Goal: Information Seeking & Learning: Learn about a topic

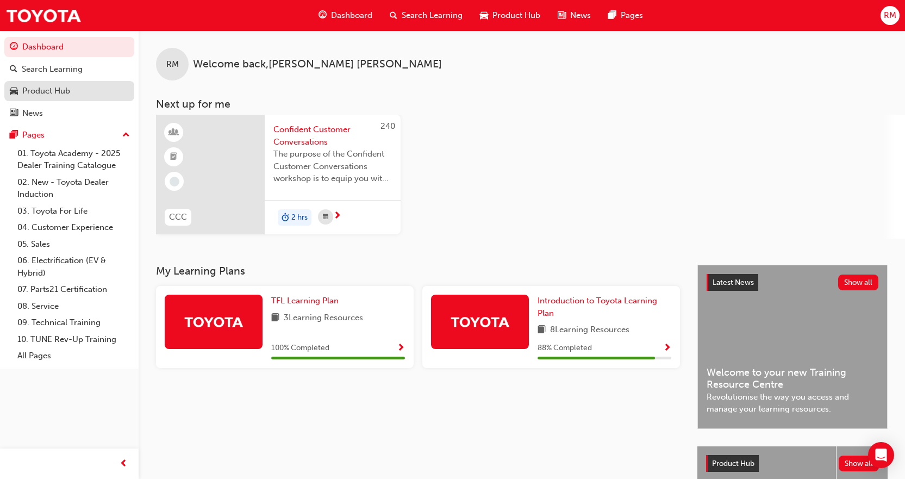
click at [74, 89] on div "Product Hub" at bounding box center [69, 91] width 119 height 14
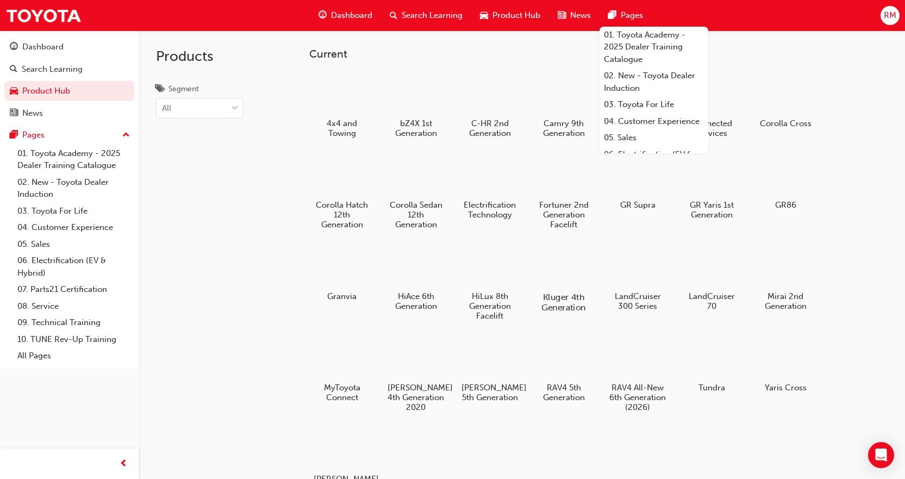
click at [578, 263] on div at bounding box center [563, 265] width 60 height 43
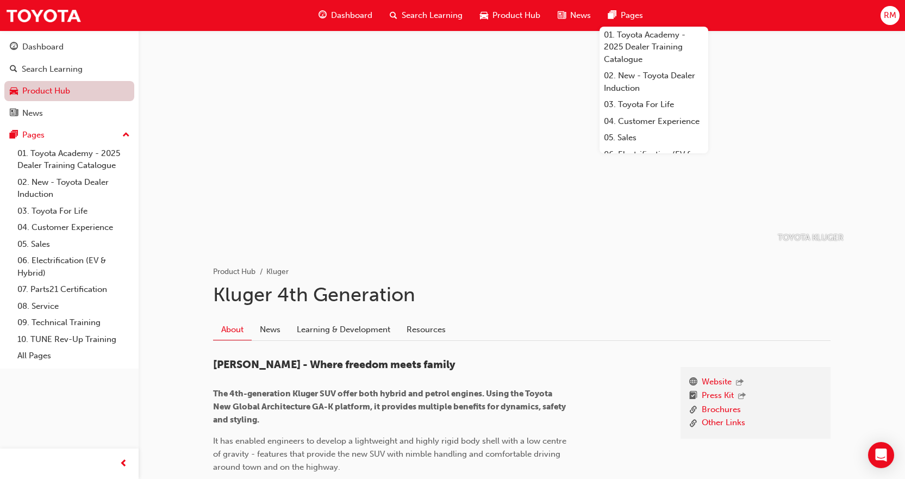
click at [54, 92] on link "Product Hub" at bounding box center [69, 91] width 130 height 20
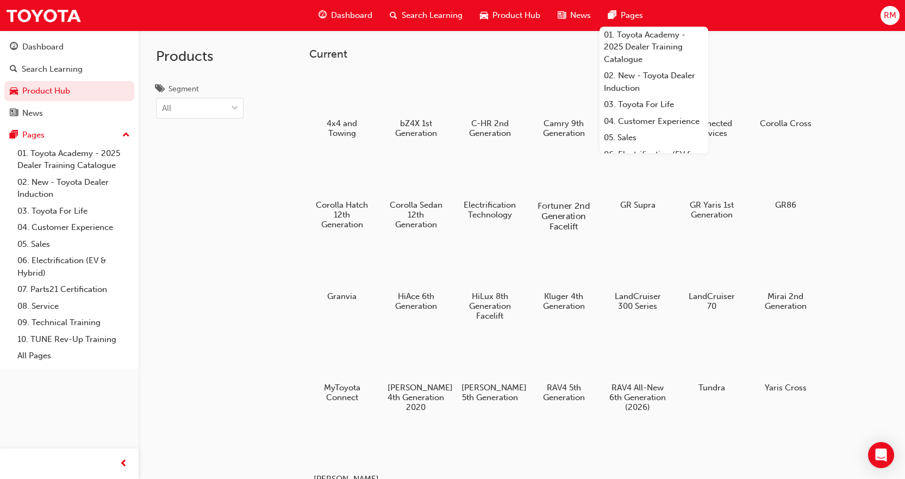
click at [565, 209] on h5 "Fortuner 2nd Generation Facelift" at bounding box center [563, 215] width 60 height 31
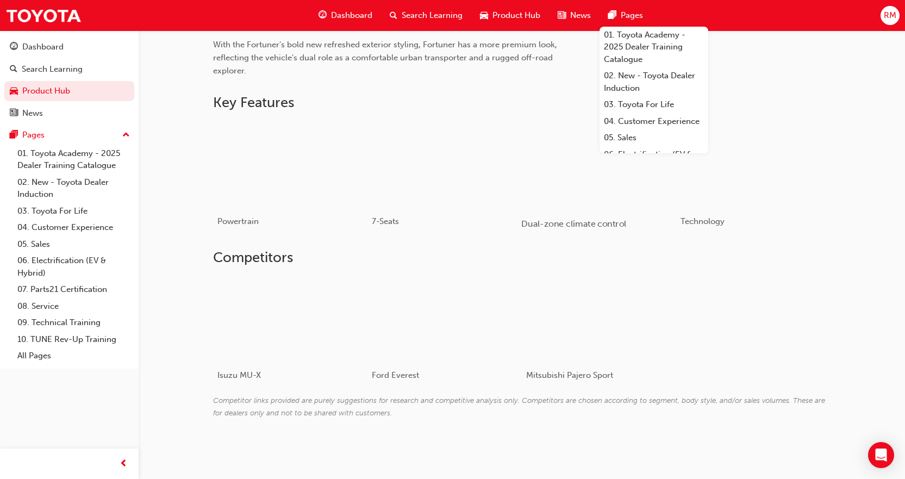
scroll to position [609, 0]
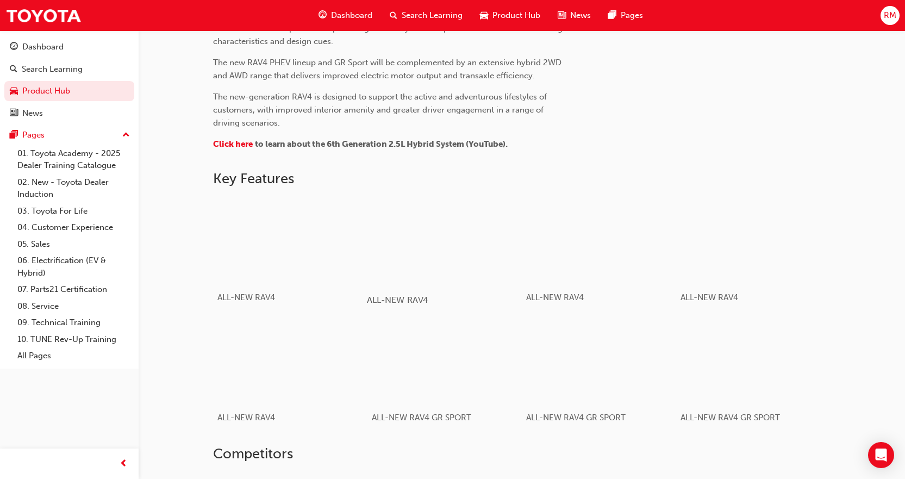
scroll to position [500, 0]
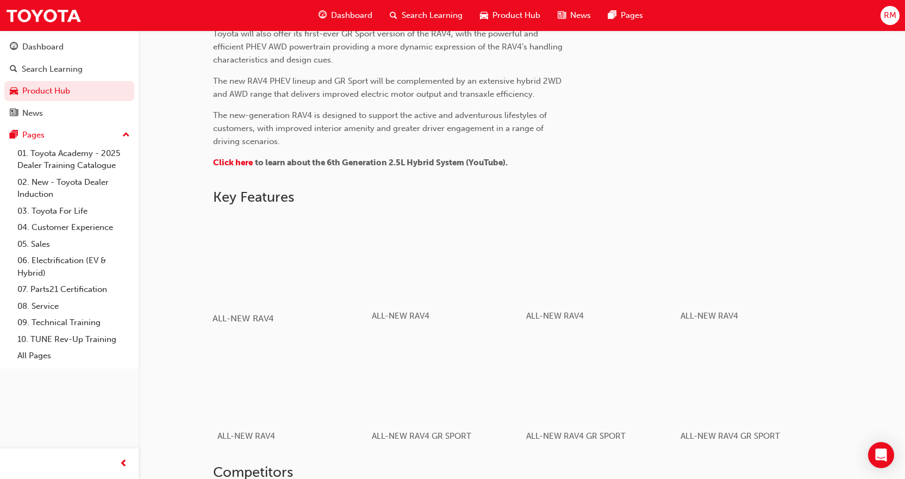
click at [278, 279] on div "button" at bounding box center [289, 258] width 155 height 87
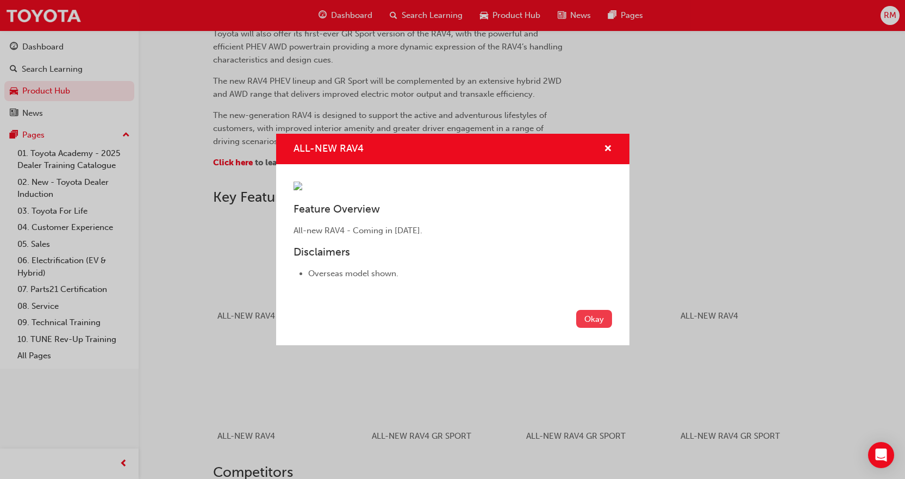
click at [585, 328] on button "Okay" at bounding box center [594, 319] width 36 height 18
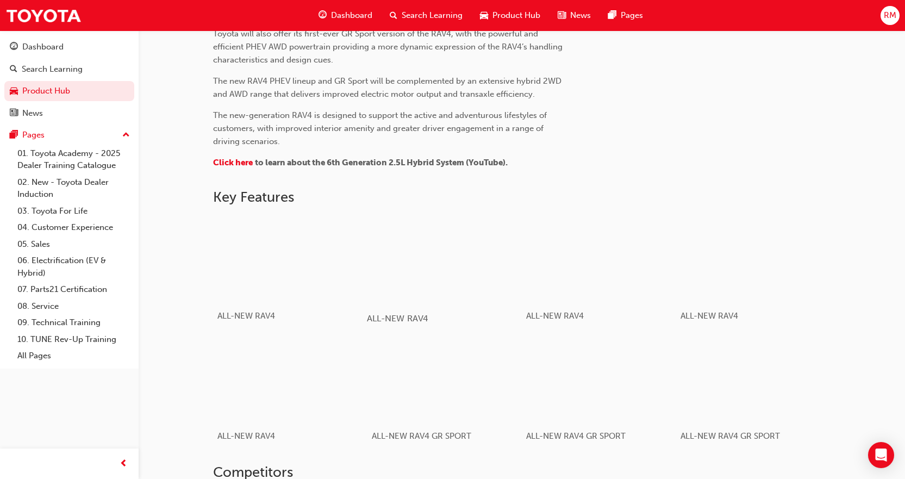
click at [416, 288] on div "button" at bounding box center [444, 258] width 155 height 87
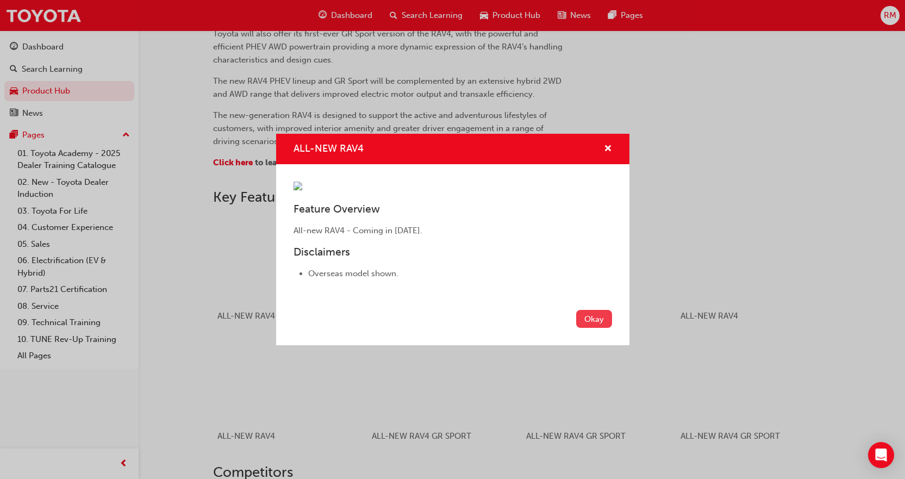
click at [606, 328] on button "Okay" at bounding box center [594, 319] width 36 height 18
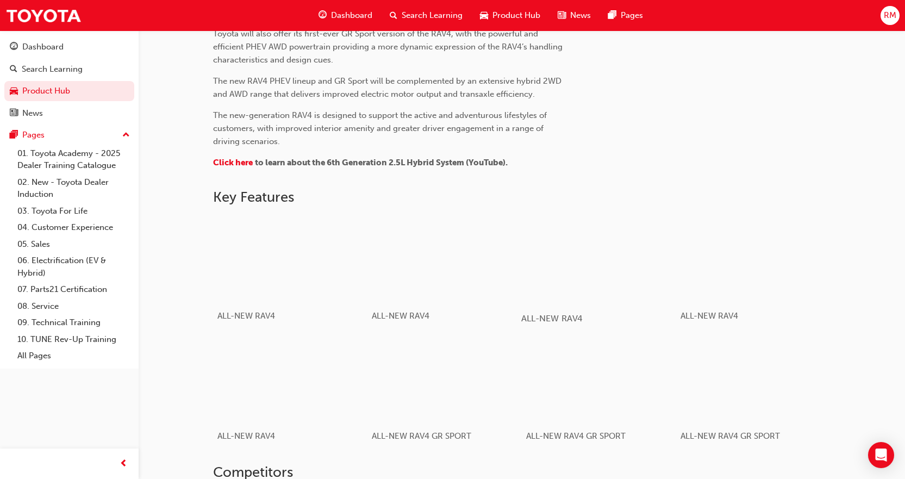
click at [591, 302] on div "button" at bounding box center [598, 258] width 155 height 87
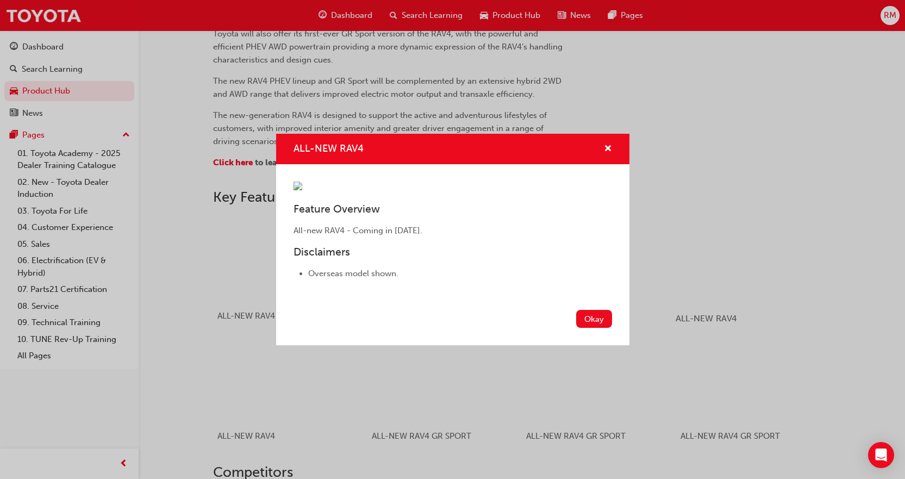
drag, startPoint x: 649, startPoint y: 168, endPoint x: 721, endPoint y: 235, distance: 98.4
click at [651, 168] on div "ALL-NEW RAV4 Feature Overview All-new RAV4 - Coming in [DATE]. Disclaimers Over…" at bounding box center [452, 239] width 905 height 479
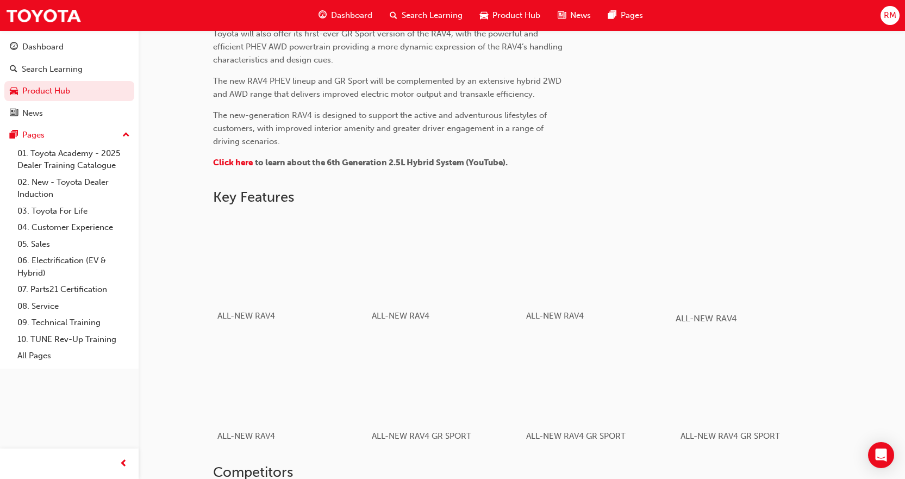
click at [744, 259] on div "button" at bounding box center [752, 258] width 155 height 87
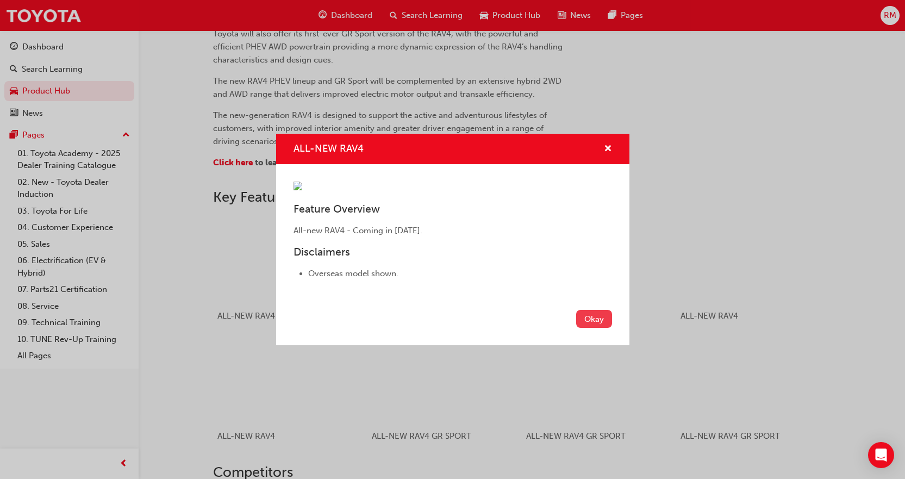
click at [594, 328] on button "Okay" at bounding box center [594, 319] width 36 height 18
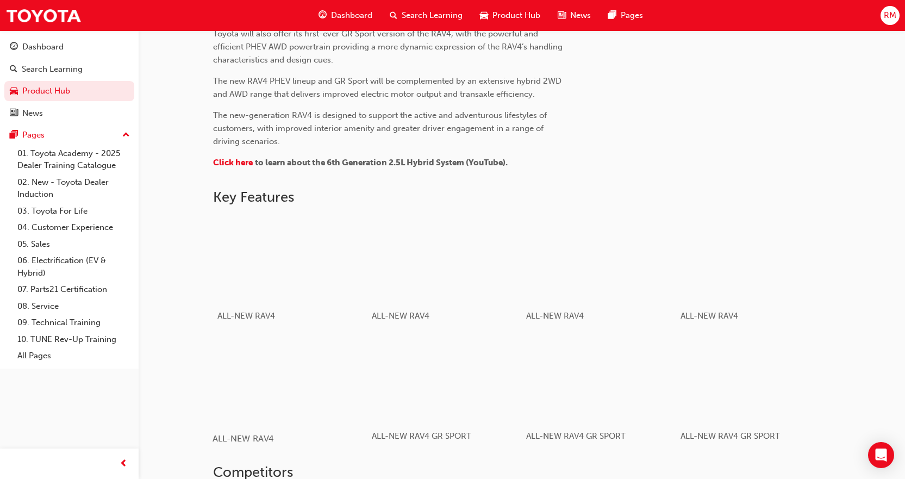
click at [242, 386] on div "button" at bounding box center [289, 378] width 155 height 87
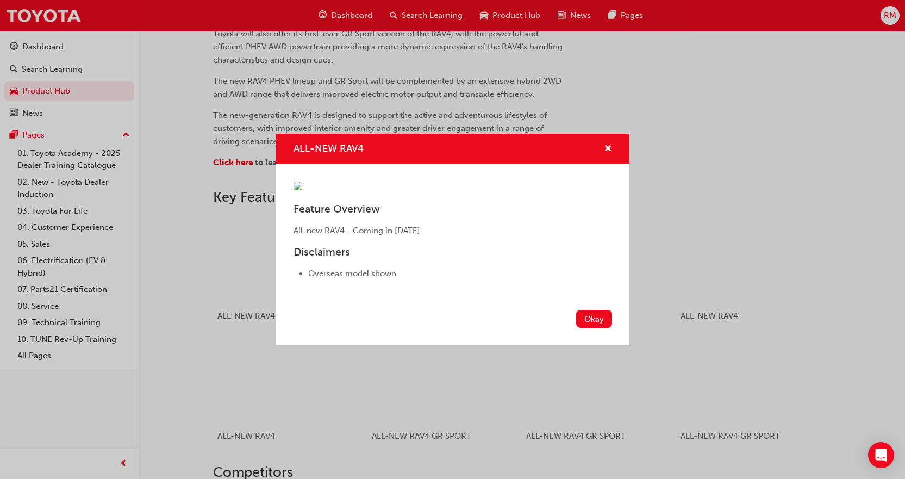
click at [604, 345] on div "Okay" at bounding box center [452, 325] width 353 height 40
click at [593, 328] on button "Okay" at bounding box center [594, 319] width 36 height 18
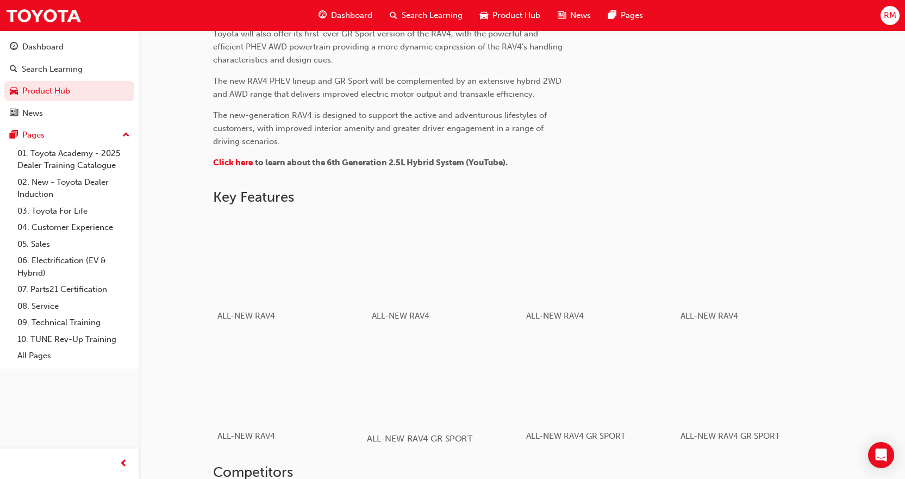
click at [448, 373] on div "button" at bounding box center [444, 378] width 155 height 87
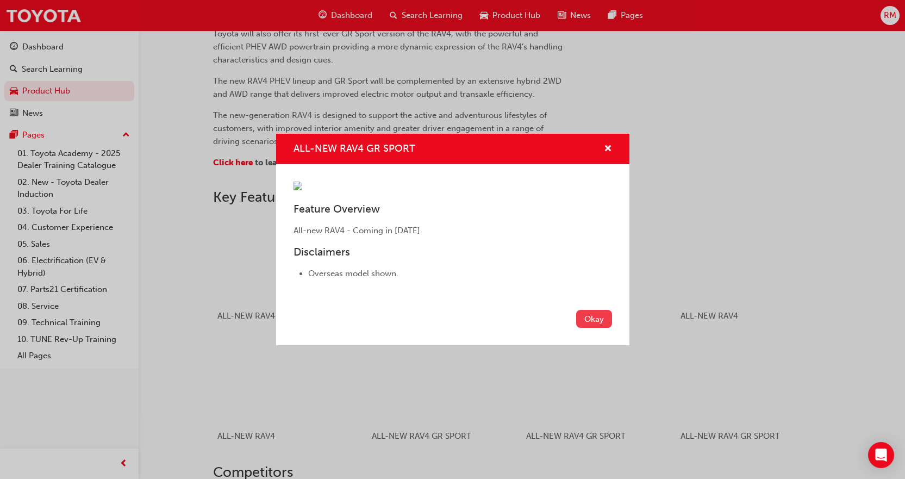
click at [599, 328] on button "Okay" at bounding box center [594, 319] width 36 height 18
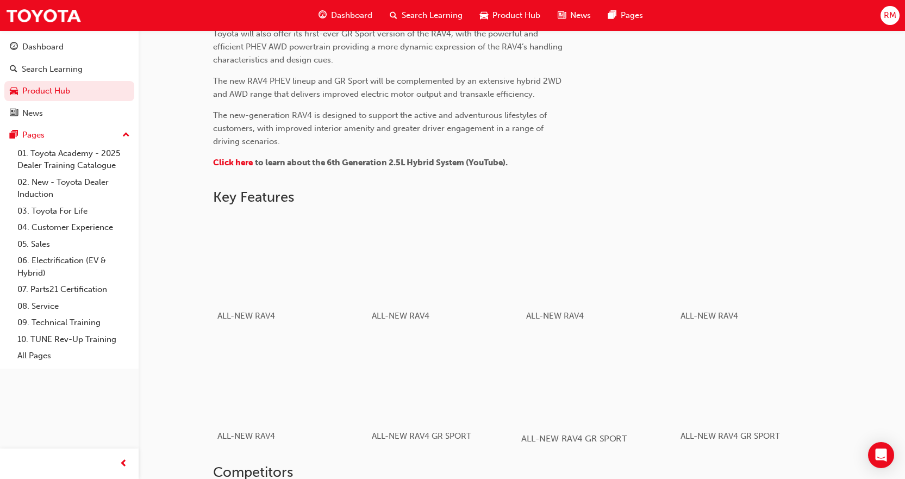
click at [597, 388] on div "button" at bounding box center [598, 378] width 155 height 87
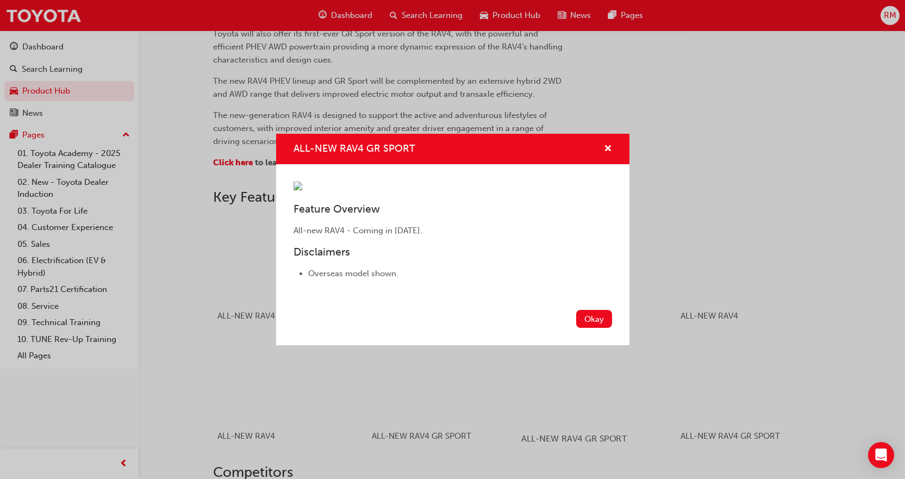
click at [597, 345] on div "Okay" at bounding box center [452, 325] width 353 height 40
click at [592, 328] on button "Okay" at bounding box center [594, 319] width 36 height 18
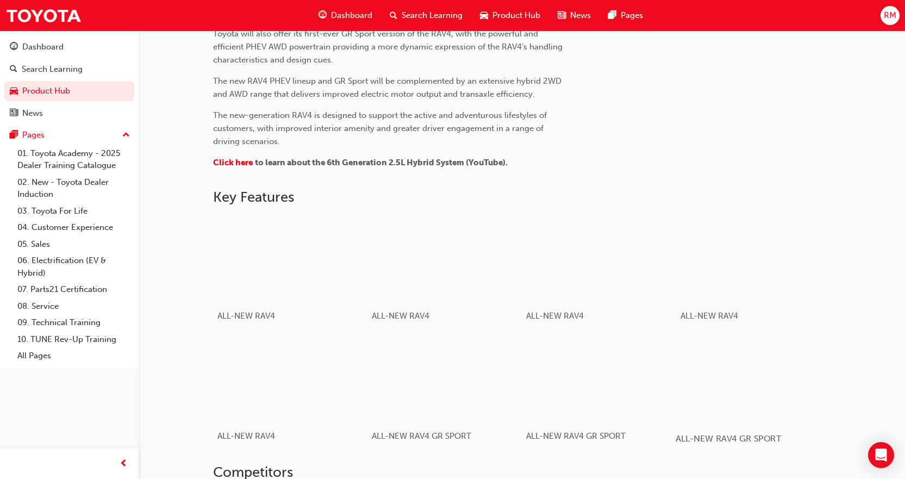
click at [738, 398] on div "button" at bounding box center [752, 378] width 155 height 87
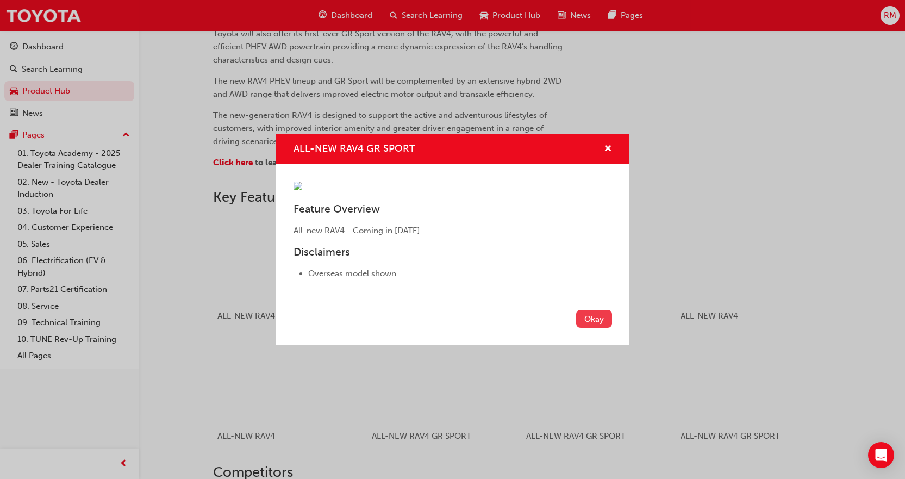
click at [593, 328] on button "Okay" at bounding box center [594, 319] width 36 height 18
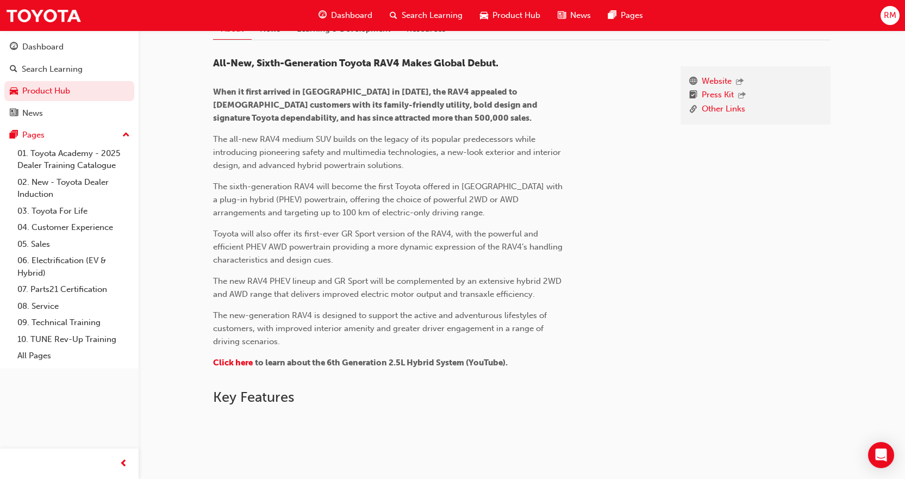
scroll to position [174, 0]
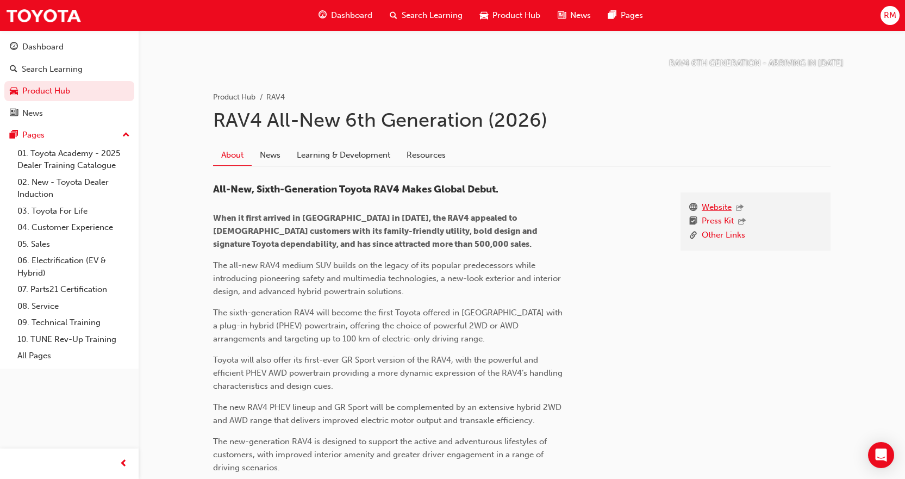
click at [728, 204] on link "Website" at bounding box center [716, 208] width 30 height 14
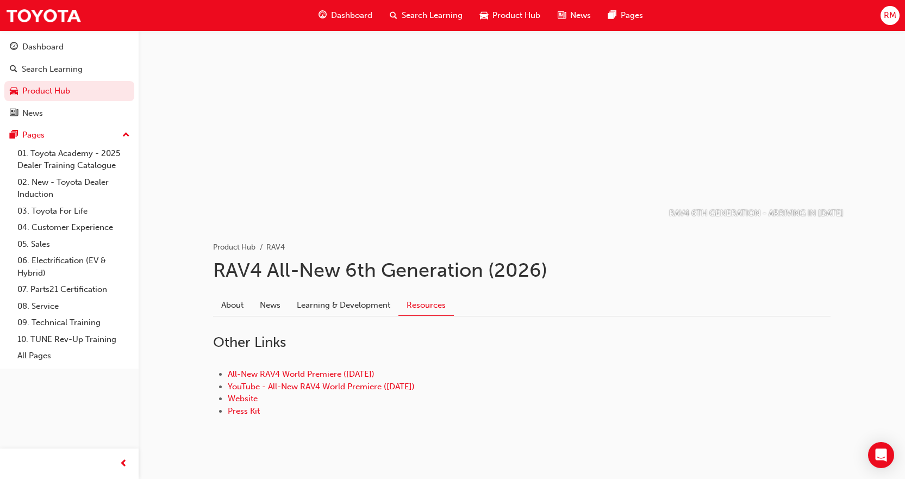
scroll to position [42, 0]
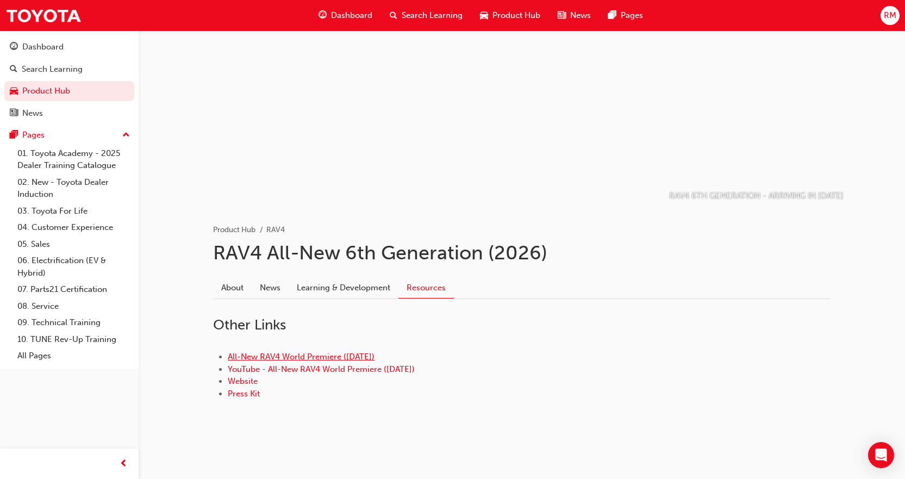
click at [362, 356] on link "All-New RAV4 World Premiere (21.05.25)" at bounding box center [301, 356] width 147 height 10
